Goal: Task Accomplishment & Management: Manage account settings

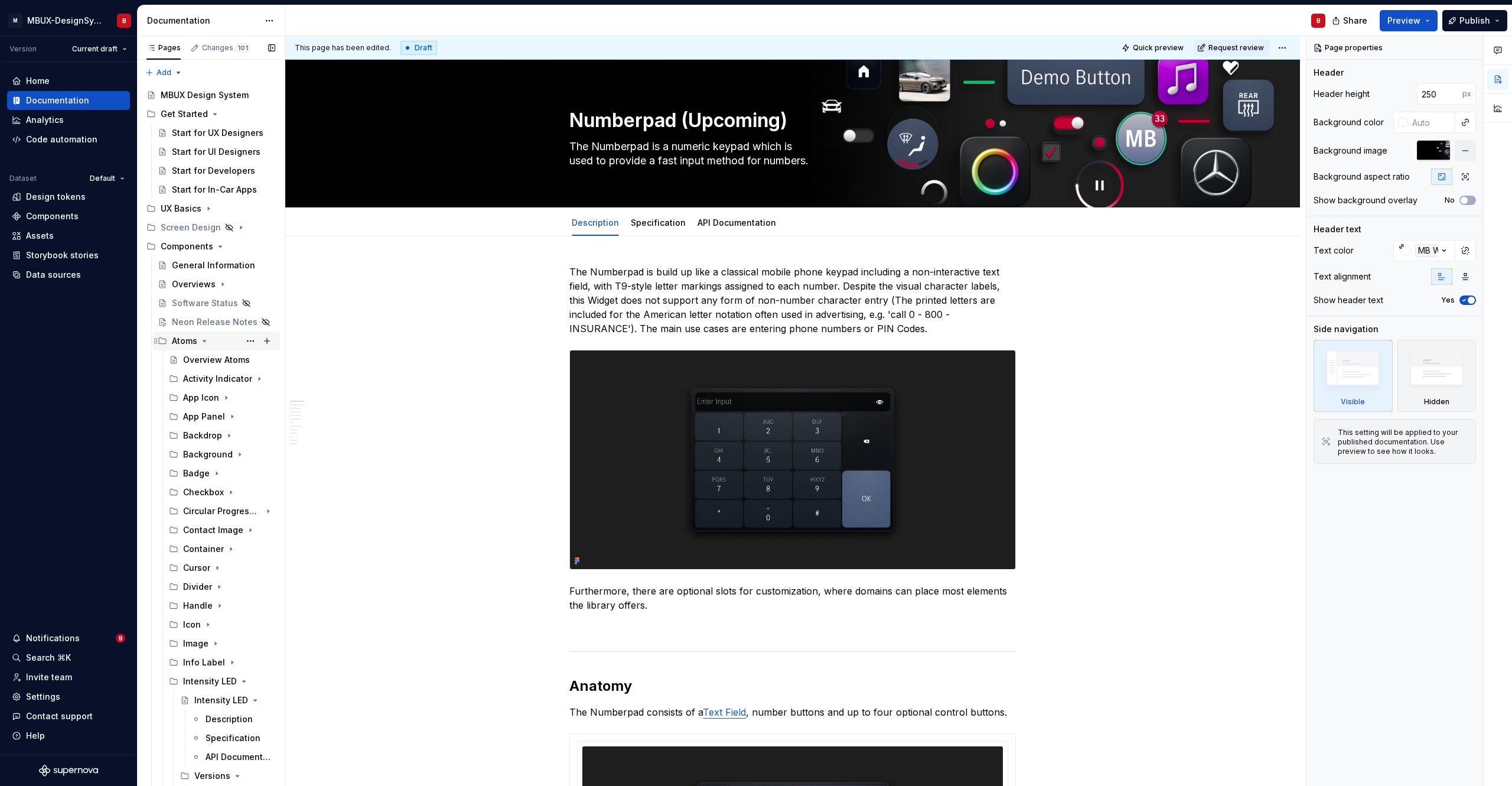
click at [206, 341] on icon "Page tree" at bounding box center [203, 340] width 9 height 9
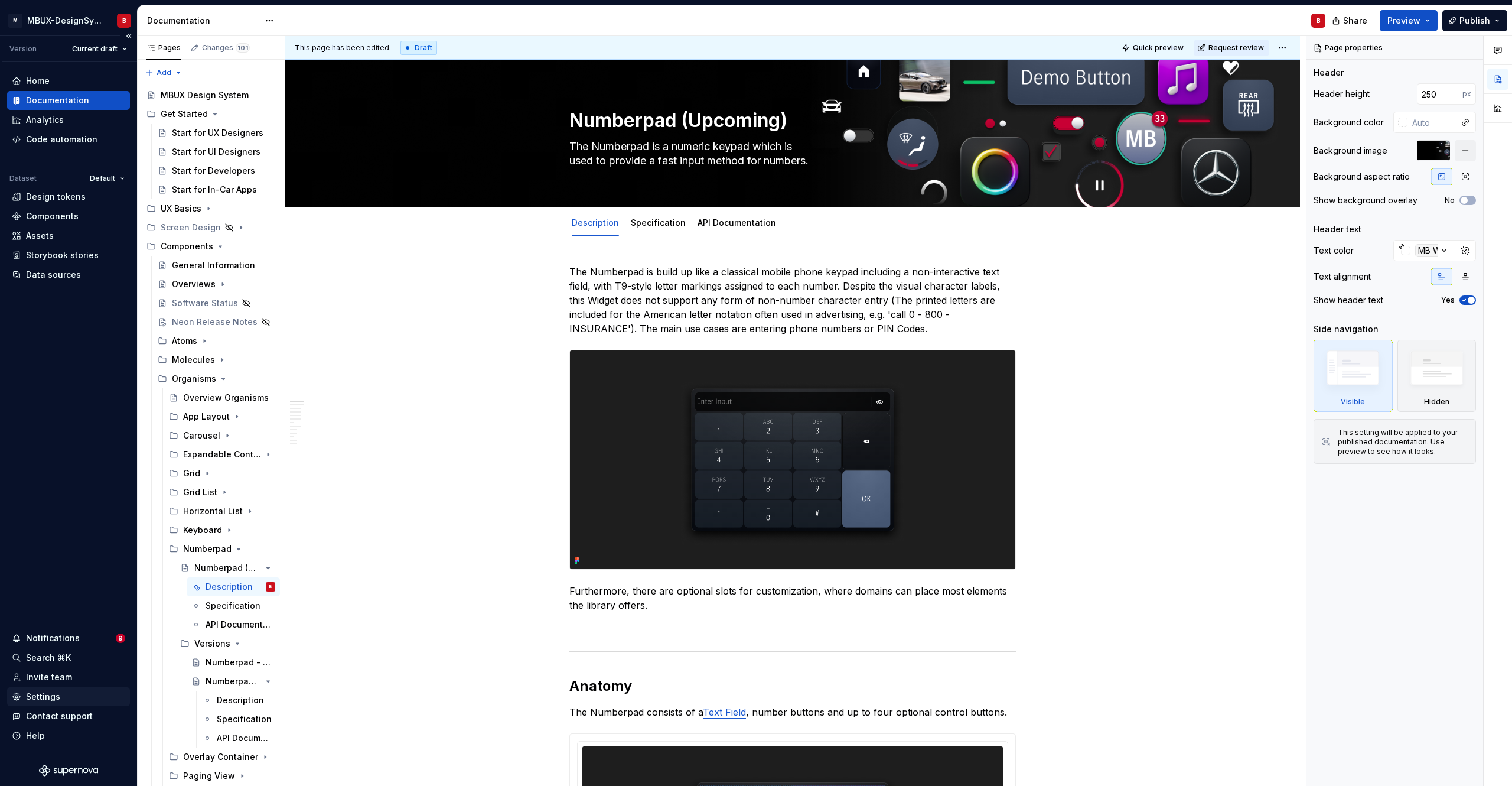
type textarea "*"
click at [53, 699] on div "Settings" at bounding box center [44, 696] width 35 height 12
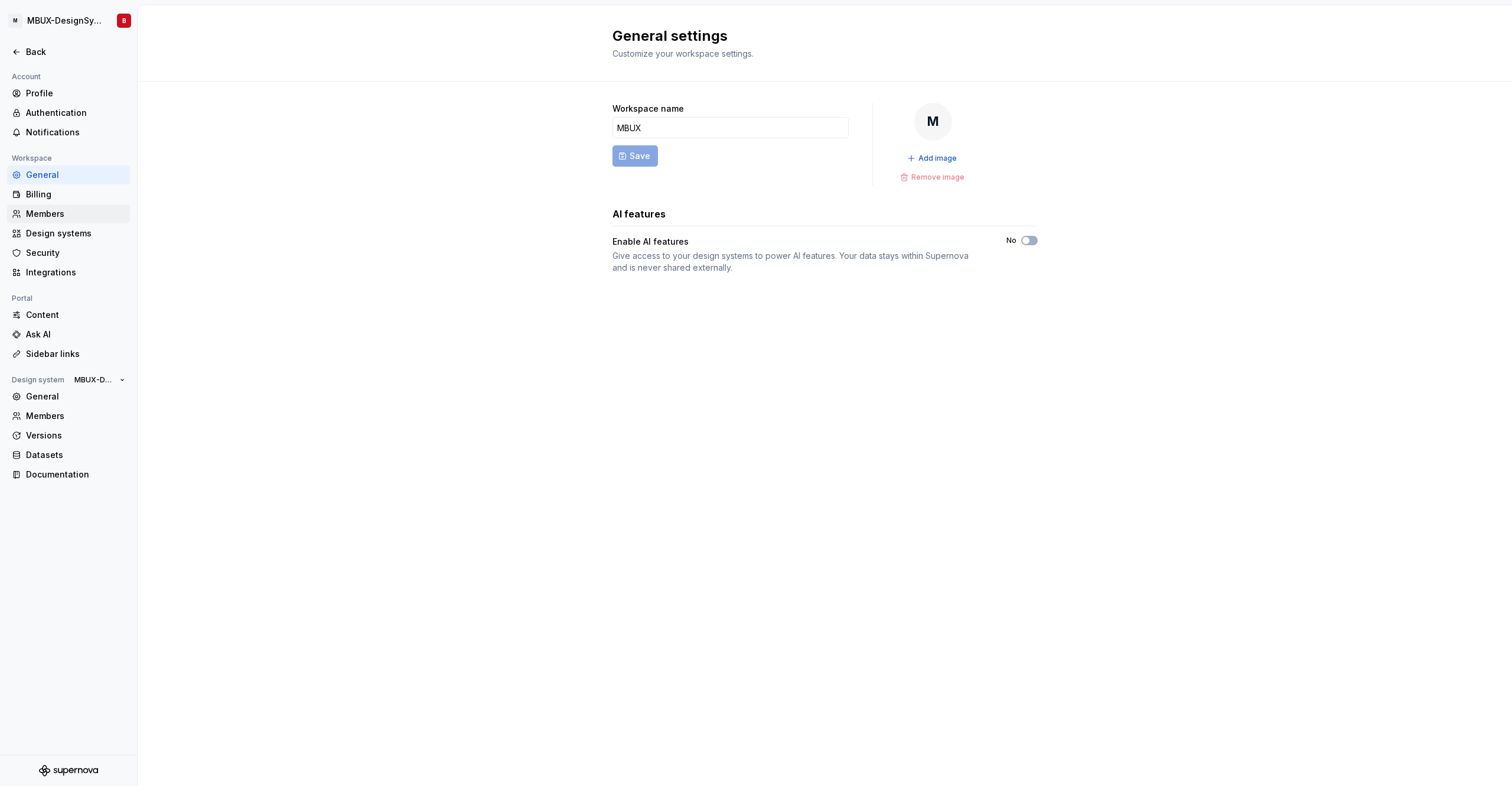
click at [70, 217] on div "Members" at bounding box center [76, 213] width 99 height 12
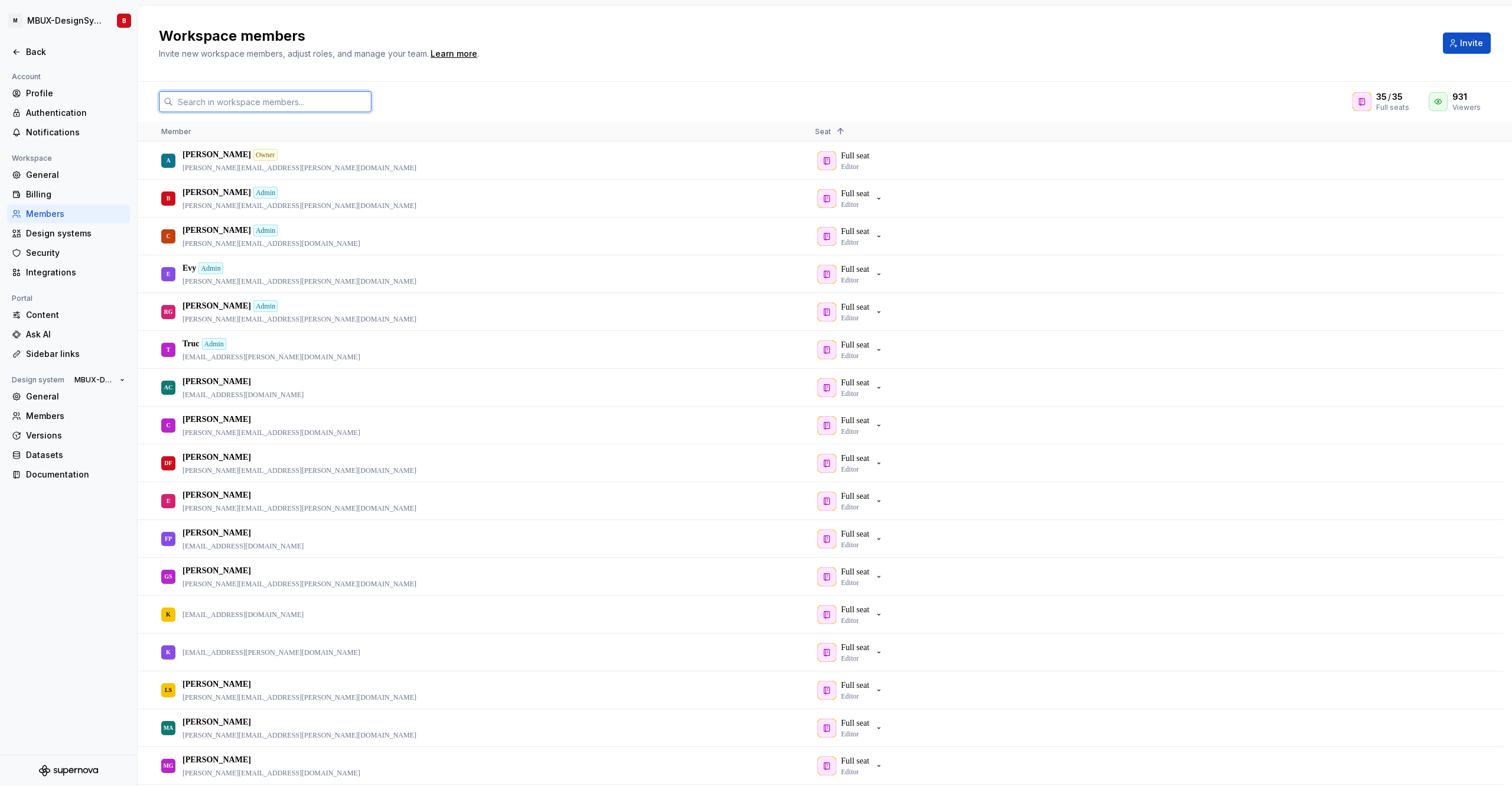
click at [203, 105] on input "text" at bounding box center [272, 101] width 198 height 21
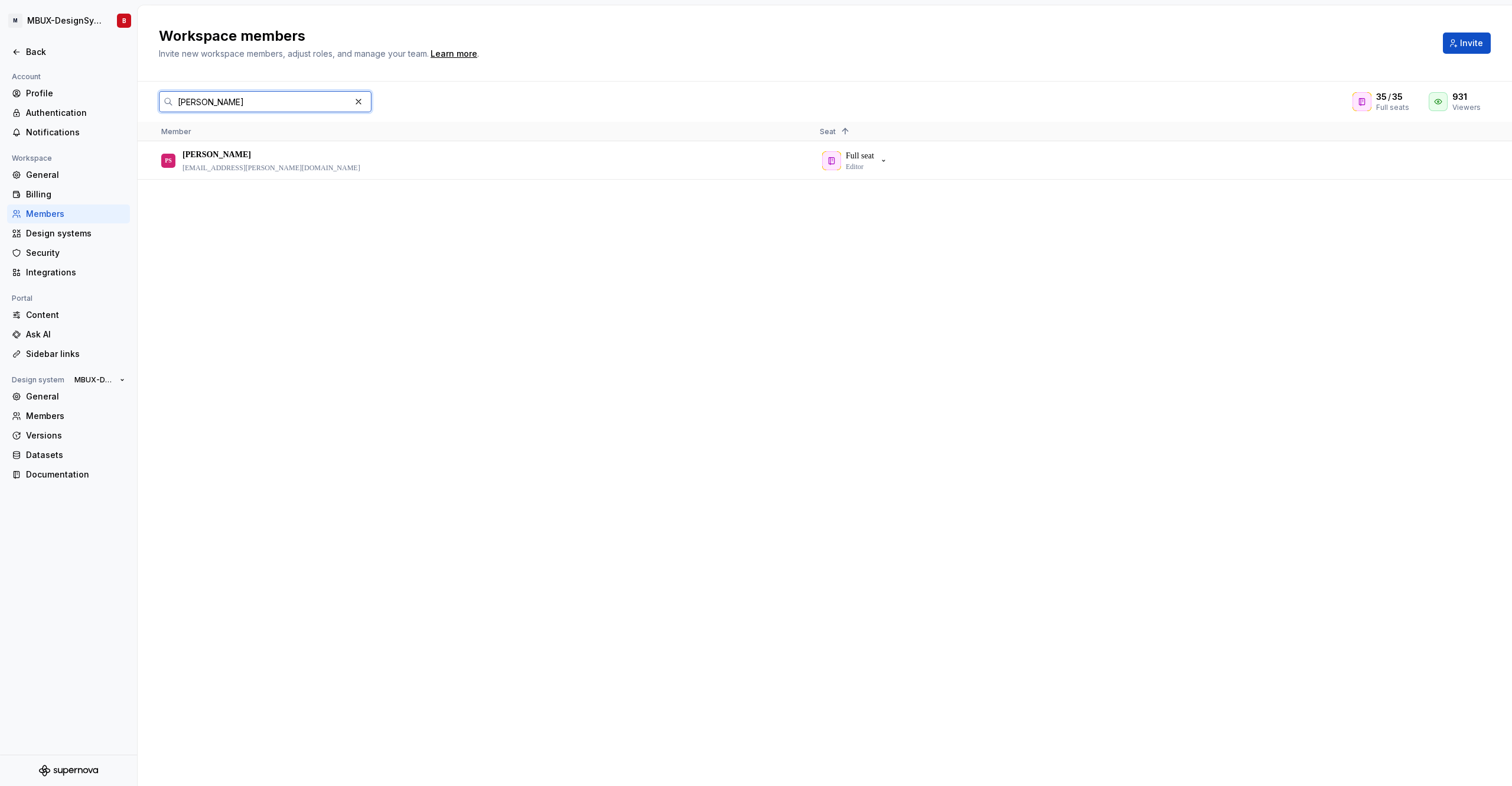
type input "Pallavi"
click at [198, 102] on input "Pallavi" at bounding box center [261, 101] width 177 height 21
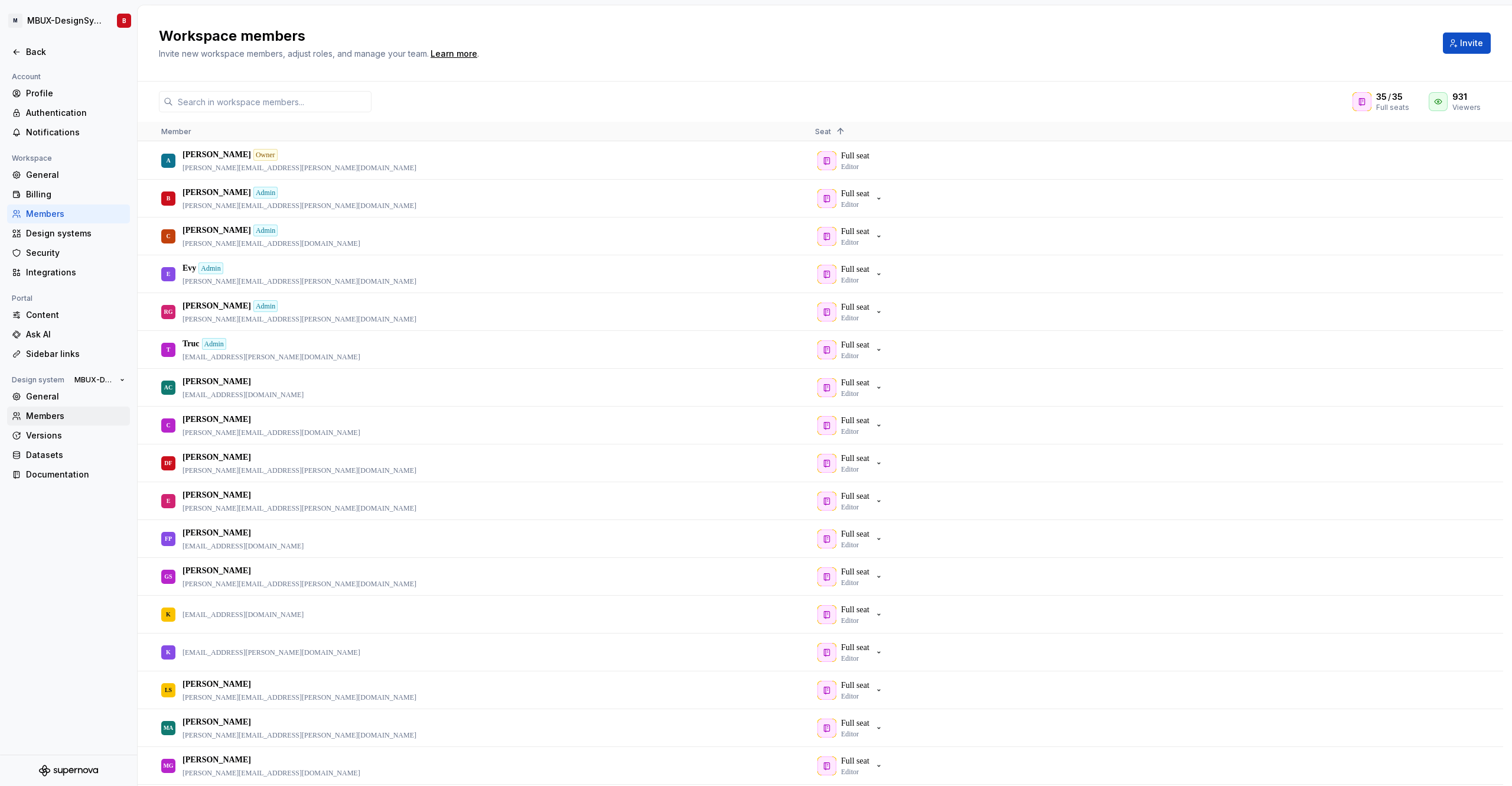
click at [66, 420] on div "Members" at bounding box center [76, 416] width 99 height 12
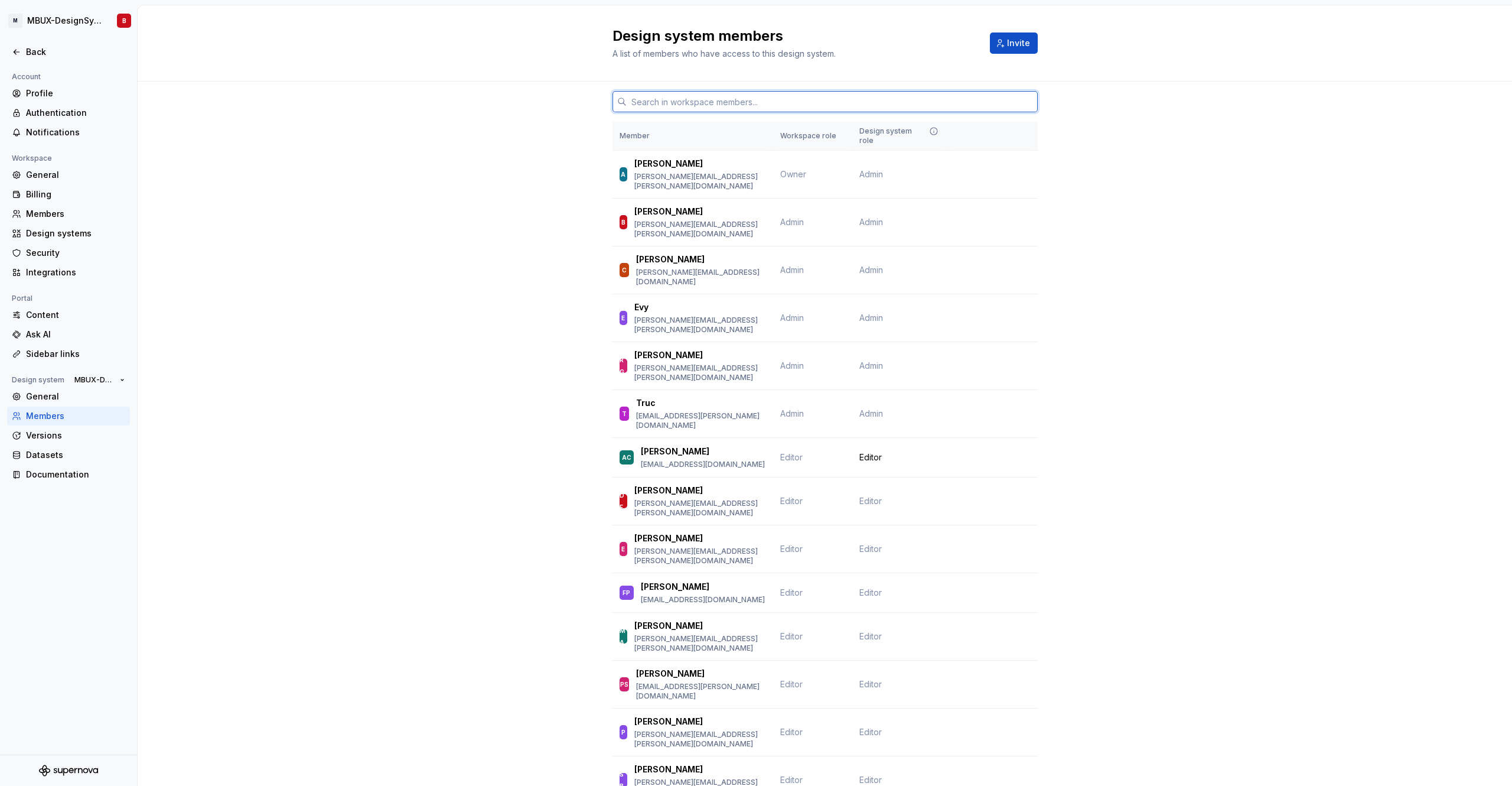
click at [665, 101] on input "text" at bounding box center [832, 101] width 411 height 21
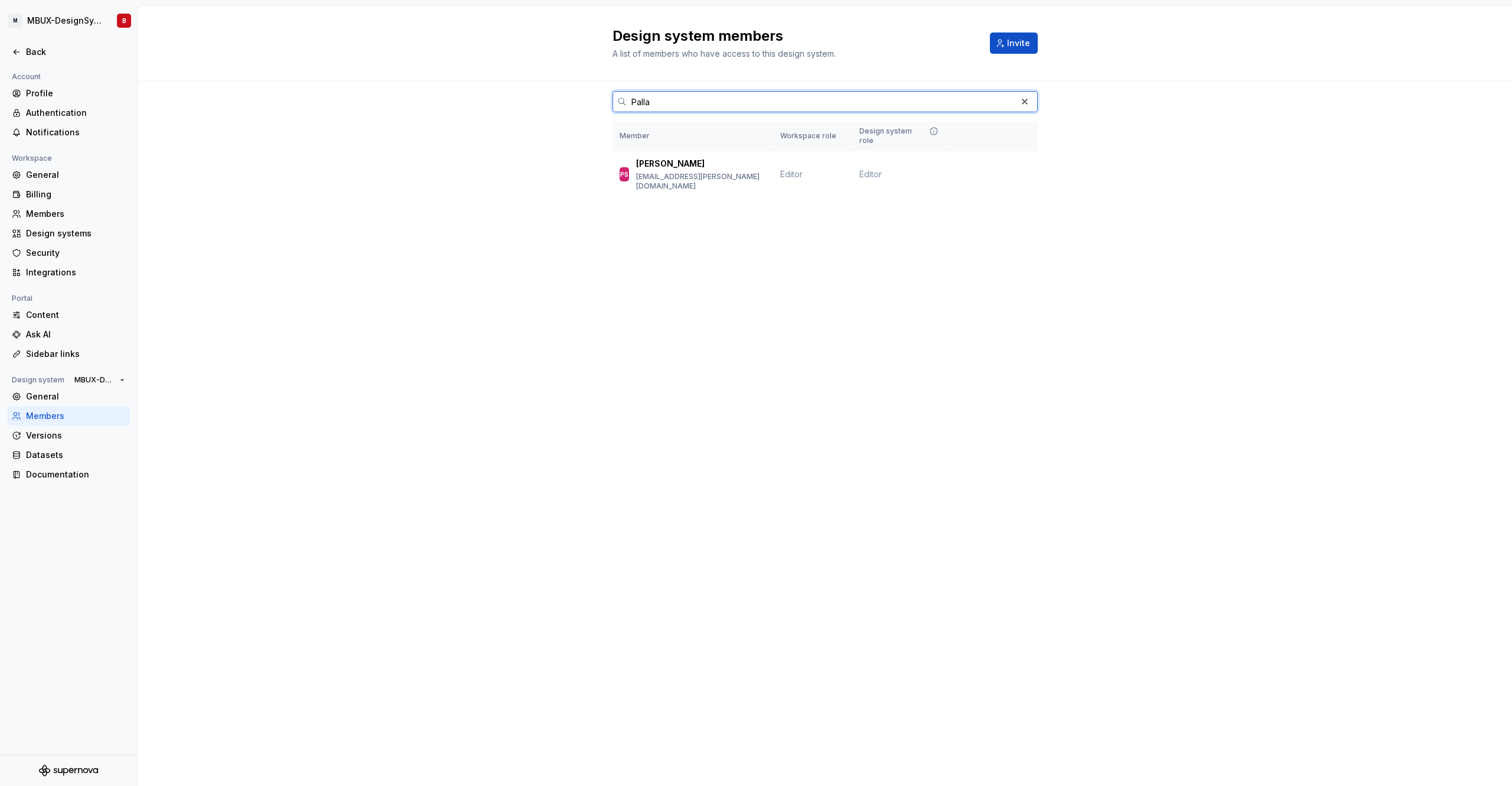
type input "Palla"
click at [511, 255] on div "Design system members A list of members who have access to this design system. …" at bounding box center [824, 395] width 1374 height 780
click at [35, 48] on div "Back" at bounding box center [76, 52] width 99 height 12
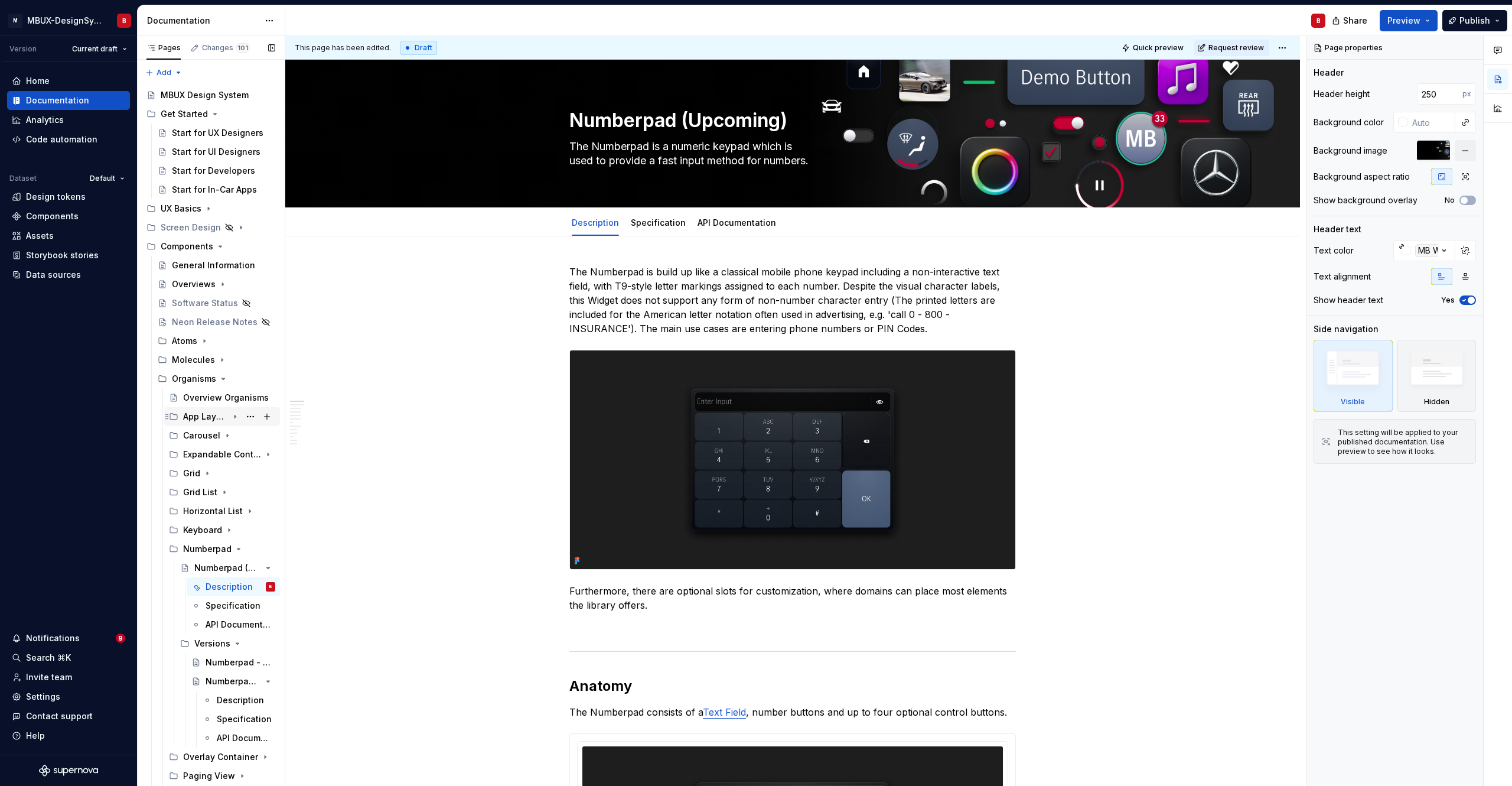
click at [203, 418] on div "App Layout" at bounding box center [205, 416] width 44 height 12
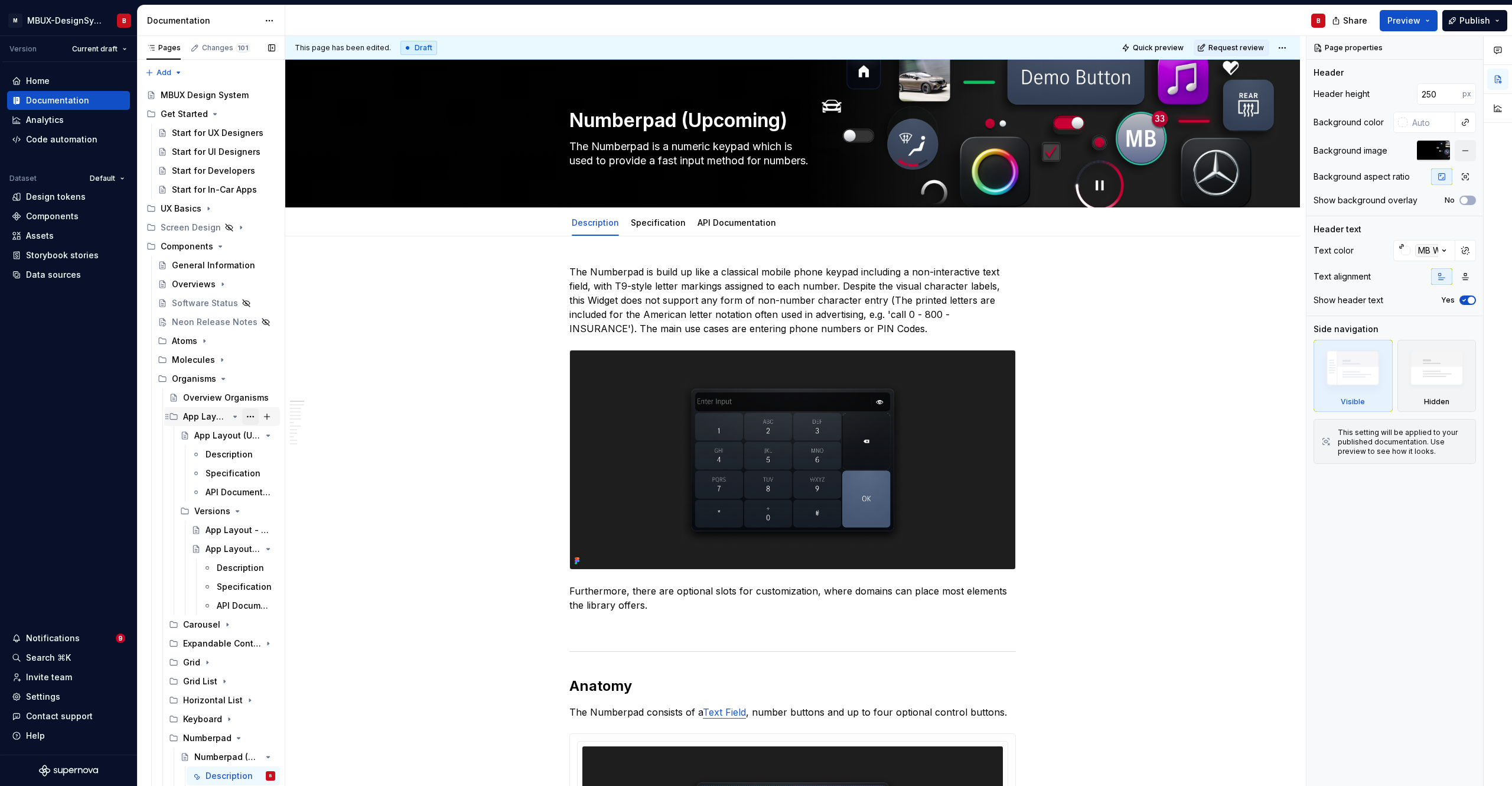
click at [245, 419] on button "Page tree" at bounding box center [250, 417] width 16 height 16
click at [217, 377] on div "Pages Changes 101 Add Accessibility guide for tree Page tree. Navigate the tree…" at bounding box center [210, 414] width 147 height 755
click at [247, 378] on button "Page tree" at bounding box center [250, 379] width 16 height 16
click at [326, 326] on html "M MBUX-DesignSystem B Version Current draft Home Documentation Analytics Code a…" at bounding box center [756, 393] width 1512 height 786
click at [108, 20] on html "M MBUX-DesignSystem B Version Current draft Home Documentation Analytics Code a…" at bounding box center [756, 393] width 1512 height 786
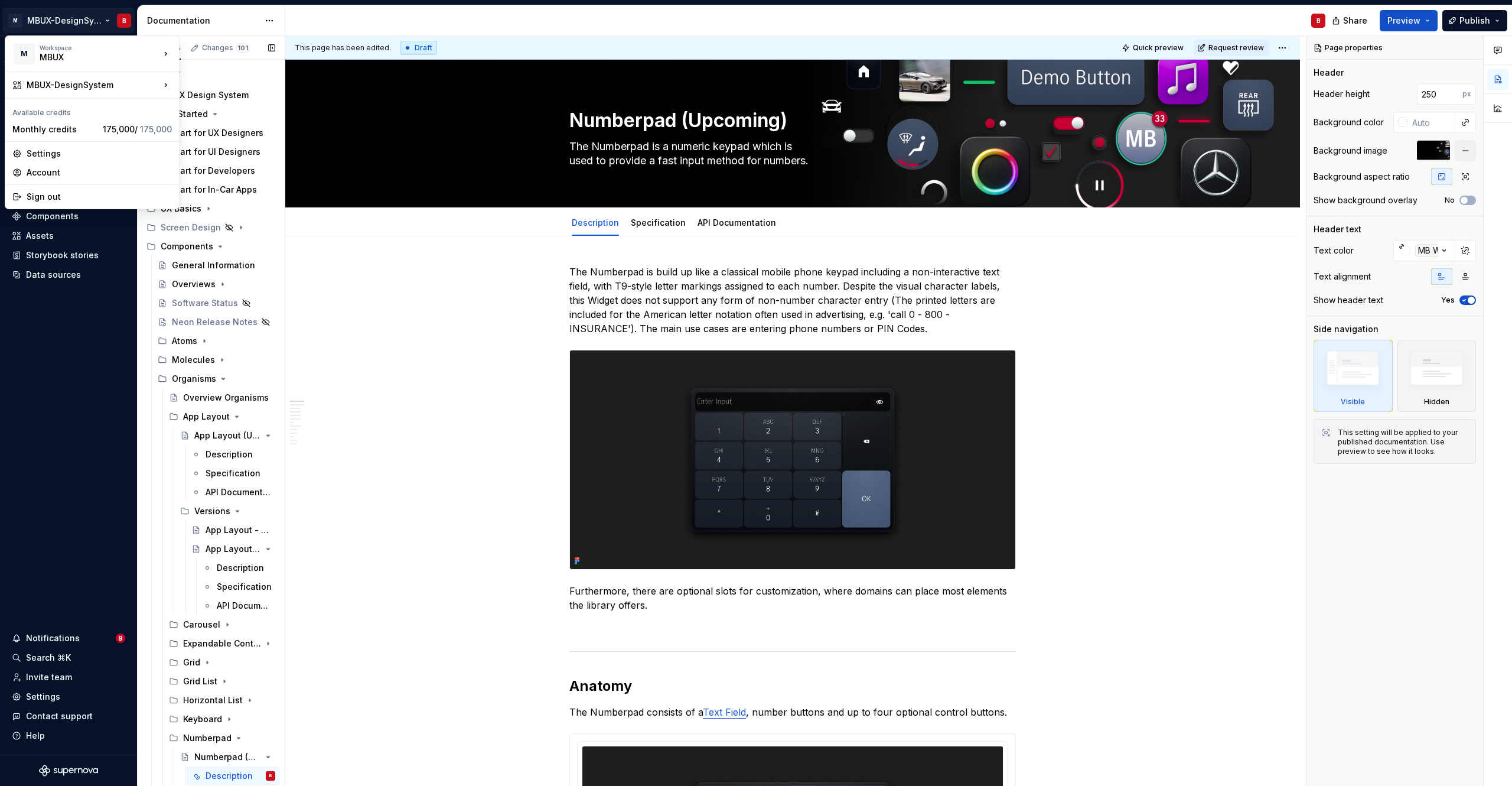
click at [142, 401] on div "Pages Changes 101 Add Accessibility guide for tree Page tree. Navigate the tree…" at bounding box center [210, 414] width 147 height 755
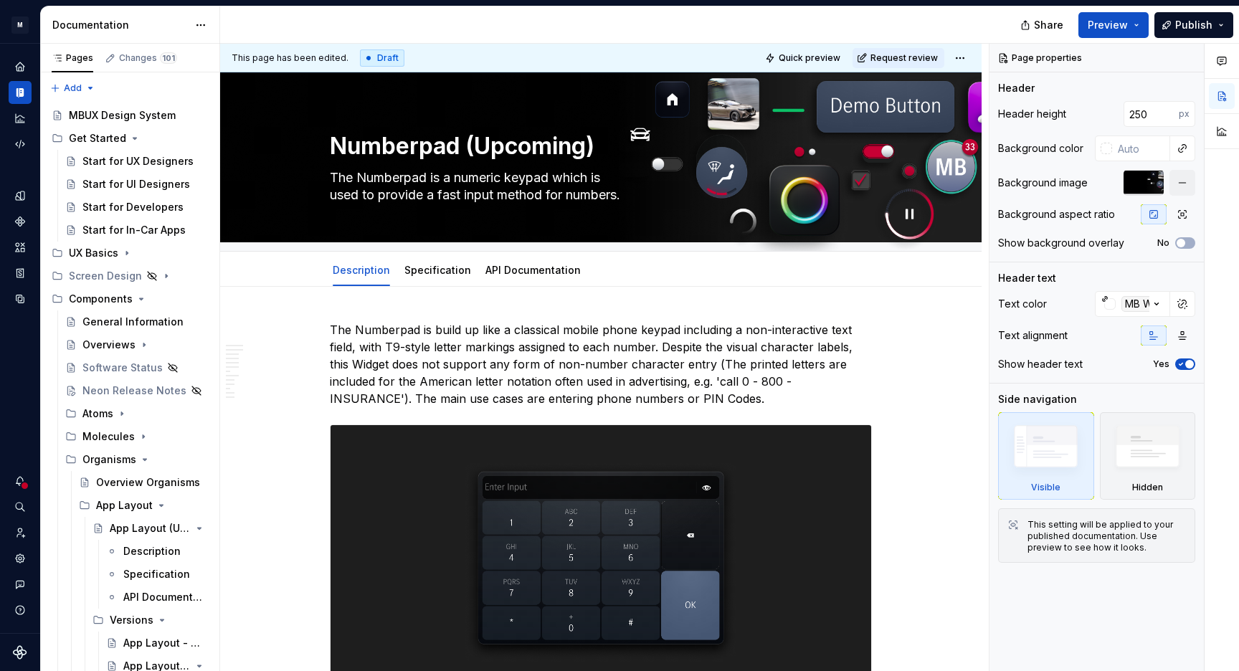
type textarea "*"
